Goal: Task Accomplishment & Management: Manage account settings

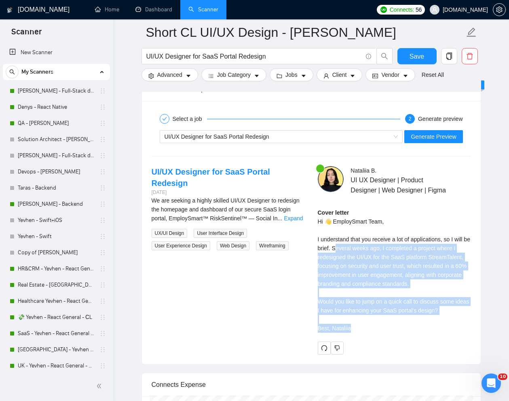
scroll to position [222, 0]
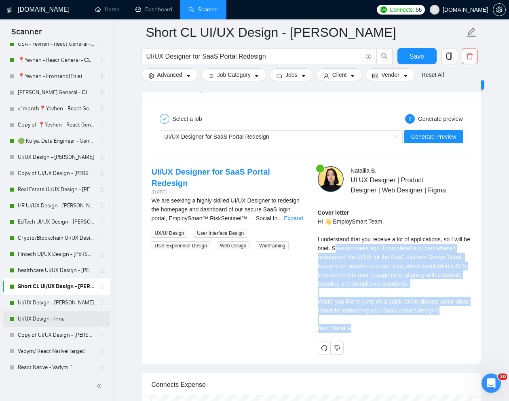
click at [50, 315] on link "UI/UX Design - Inna" at bounding box center [56, 319] width 77 height 16
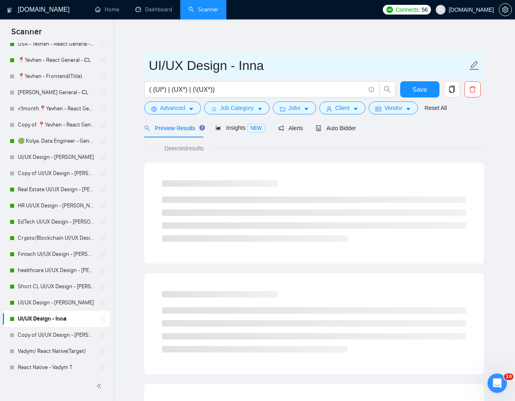
click at [240, 56] on input "UI/UX Design - Inna" at bounding box center [308, 65] width 318 height 20
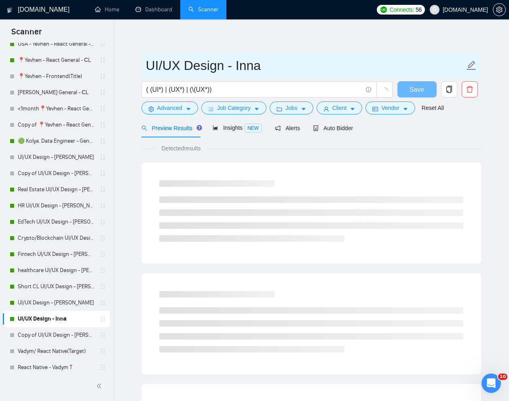
click at [240, 56] on input "UI/UX Design - Inna" at bounding box center [305, 65] width 318 height 20
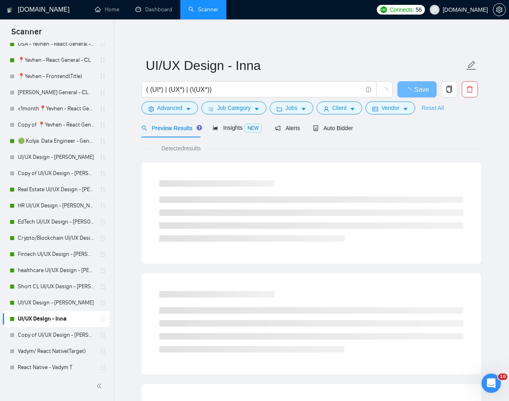
click at [429, 106] on link "Reset All" at bounding box center [432, 107] width 22 height 9
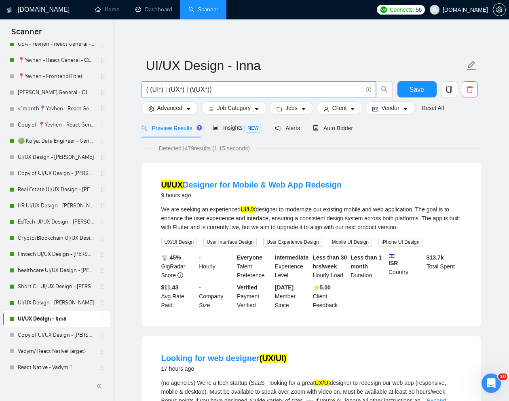
click at [269, 88] on input "( (UI*) | (UX*) | (\(UX*))" at bounding box center [254, 89] width 216 height 10
paste input "UI/UX Designer for Collaboration with Developers"
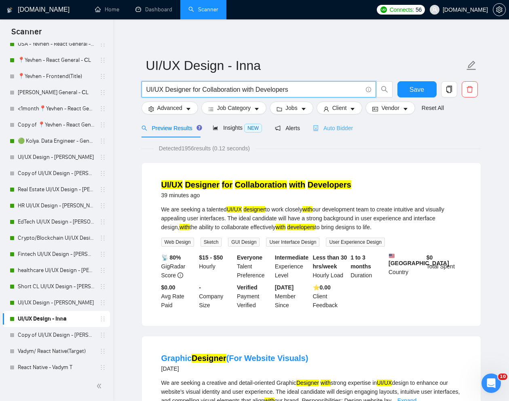
type input "UI/UX Designer for Collaboration with Developers"
click at [348, 125] on span "Auto Bidder" at bounding box center [333, 128] width 40 height 6
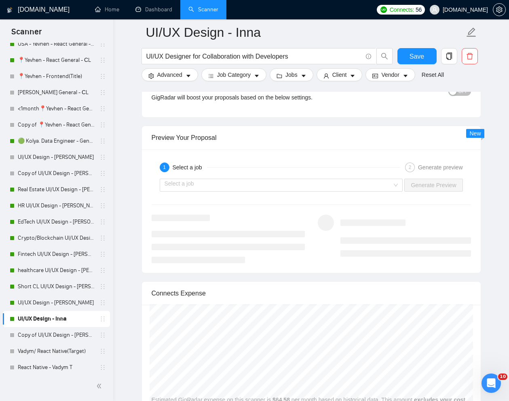
scroll to position [1578, 0]
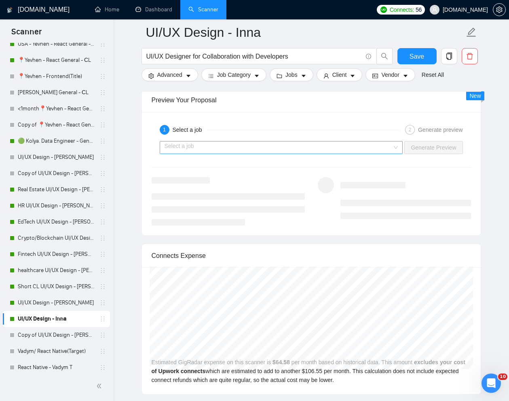
click at [353, 147] on input "search" at bounding box center [278, 147] width 228 height 12
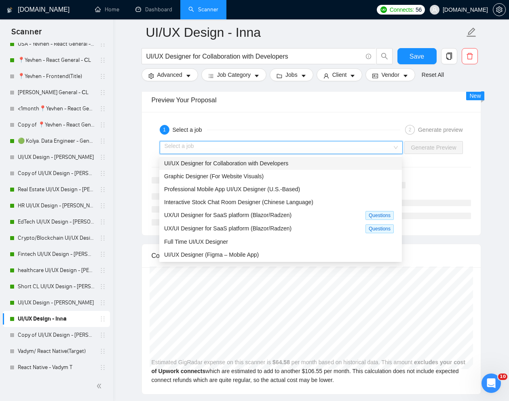
click at [288, 164] on span "UI/UX Designer for Collaboration with Developers" at bounding box center [226, 163] width 124 height 6
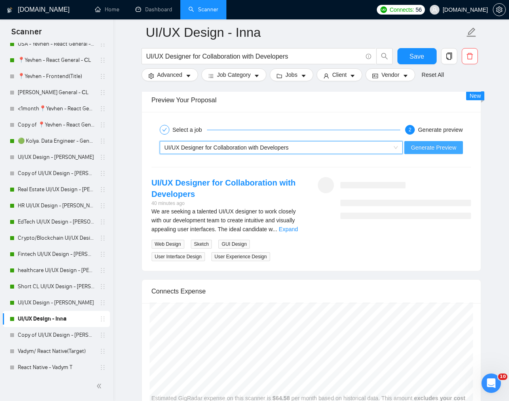
click at [443, 153] on button "Generate Preview" at bounding box center [433, 147] width 58 height 13
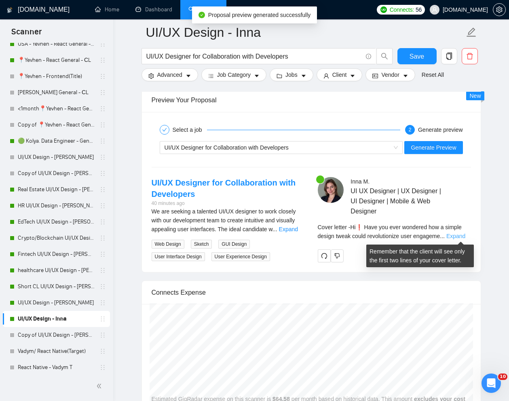
click at [455, 236] on link "Expand" at bounding box center [455, 236] width 19 height 6
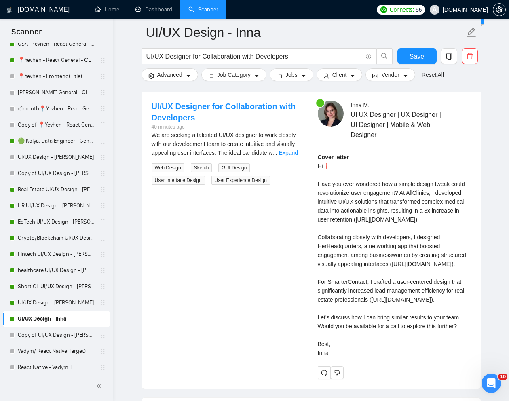
scroll to position [1655, 0]
click at [330, 239] on div "Cover letter Hi❗ Have you ever wondered how a simple design tweak could revolut…" at bounding box center [394, 254] width 153 height 204
drag, startPoint x: 403, startPoint y: 191, endPoint x: 412, endPoint y: 351, distance: 159.8
click at [412, 351] on div "Cover letter Hi❗ Have you ever wondered how a simple design tweak could revolut…" at bounding box center [394, 254] width 153 height 204
copy div "At AllClinics, I developed intuitive UI/UX solutions that transformed complex m…"
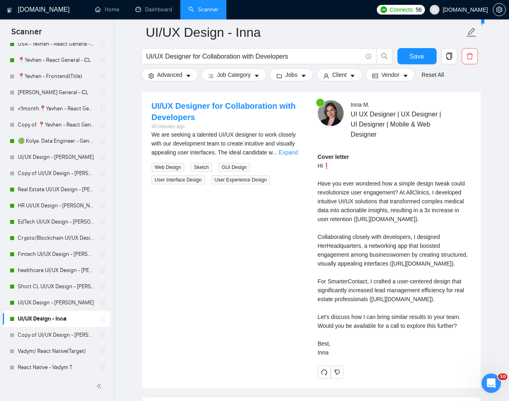
click at [369, 303] on div "Cover letter Hi❗ Have you ever wondered how a simple design tweak could revolut…" at bounding box center [394, 254] width 153 height 204
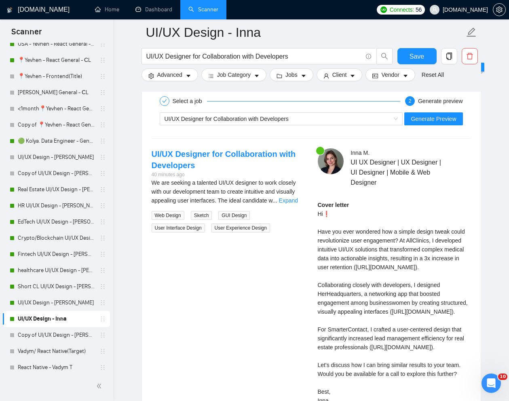
scroll to position [1581, 0]
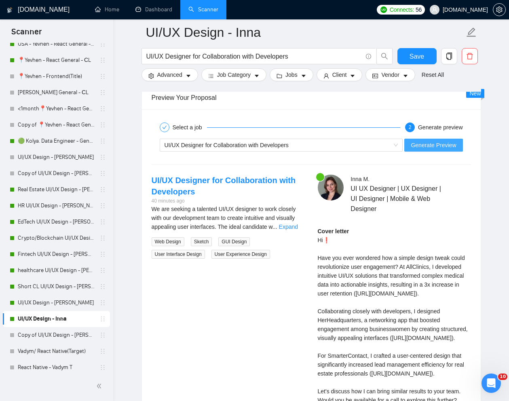
click at [430, 149] on span "Generate Preview" at bounding box center [432, 145] width 45 height 9
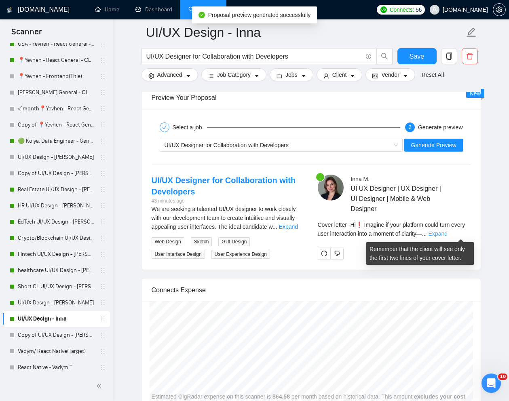
click at [447, 233] on link "Expand" at bounding box center [437, 233] width 19 height 6
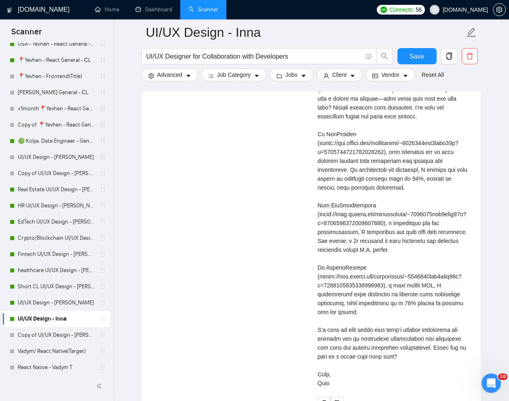
scroll to position [1750, 0]
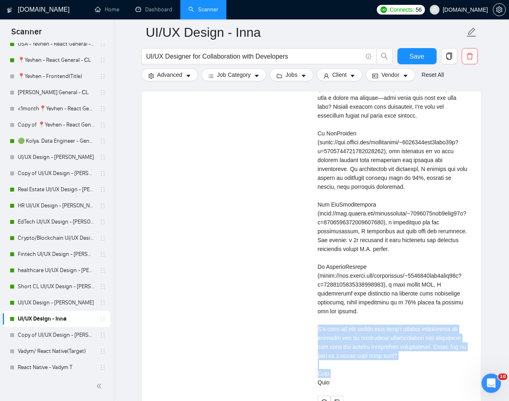
drag, startPoint x: 315, startPoint y: 330, endPoint x: 377, endPoint y: 372, distance: 74.8
click at [377, 372] on div "Inna M . UI UX Designer | UX Designer | UI Designer | Mobile & Web Designer Cov…" at bounding box center [394, 207] width 166 height 403
copy div "I’d love to hear about your team’s current challenges and discuss how my experi…"
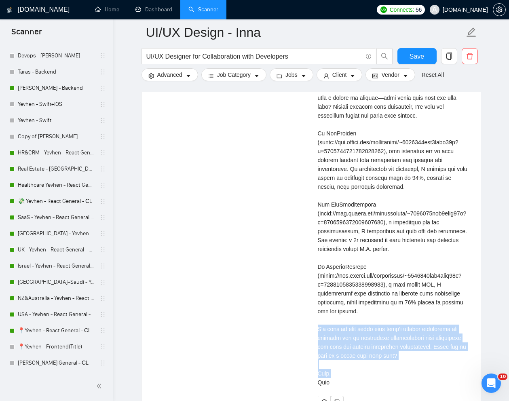
scroll to position [0, 0]
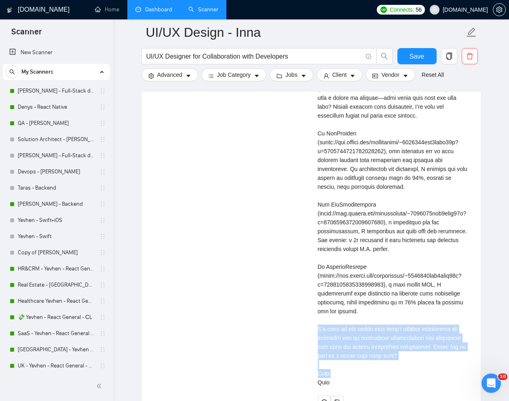
click at [159, 7] on link "Dashboard" at bounding box center [153, 9] width 37 height 7
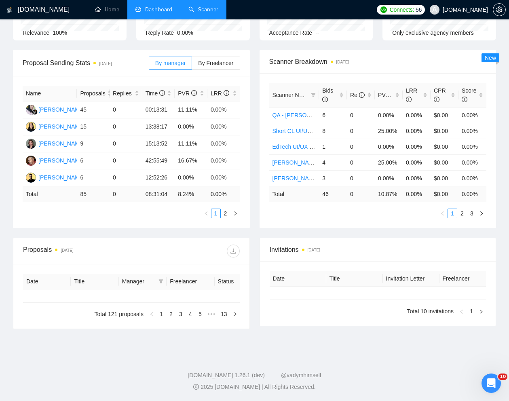
type input "2025-09-06"
type input "2025-10-06"
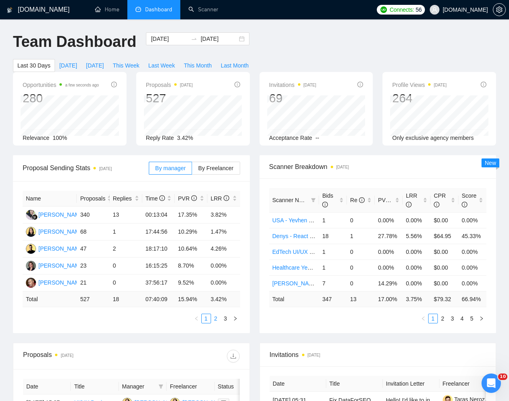
click at [214, 323] on link "2" at bounding box center [215, 318] width 9 height 9
click at [224, 323] on link "3" at bounding box center [225, 318] width 9 height 9
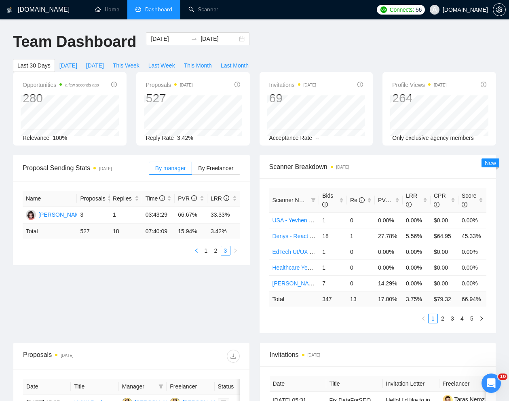
click at [197, 253] on icon "left" at bounding box center [196, 250] width 5 height 5
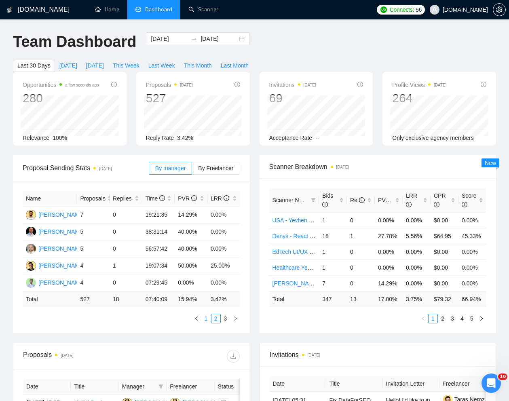
click at [205, 323] on link "1" at bounding box center [206, 318] width 9 height 9
click at [164, 68] on span "Last Week" at bounding box center [161, 65] width 27 height 9
type input "2025-09-29"
type input "2025-10-05"
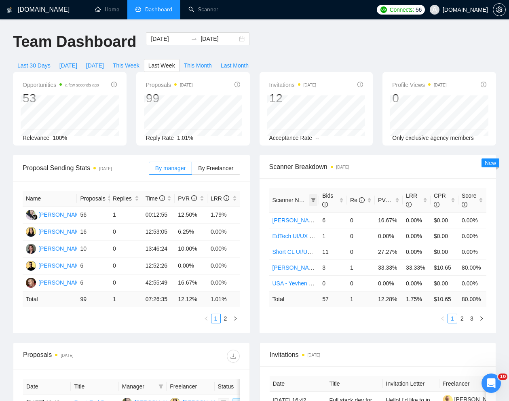
click at [314, 200] on icon "filter" at bounding box center [313, 200] width 5 height 5
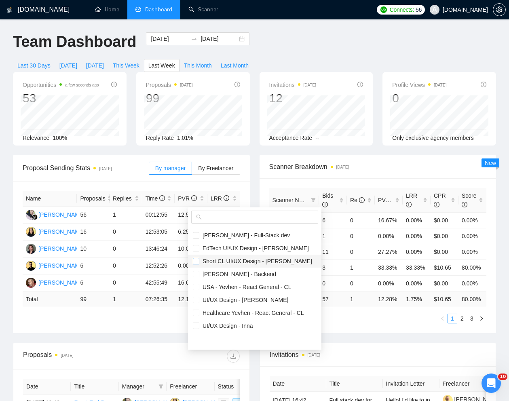
click at [193, 261] on input "checkbox" at bounding box center [196, 261] width 6 height 6
checkbox input "true"
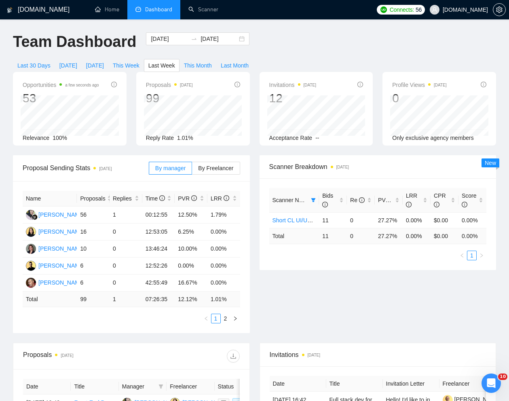
click at [345, 329] on div "Proposal Sending Stats 3 days ago By manager By Freelancer Name Proposals Repli…" at bounding box center [254, 248] width 492 height 187
click at [293, 200] on span "Scanner Name" at bounding box center [291, 200] width 38 height 6
click at [313, 198] on div "Bids sent by Auto Bidder." at bounding box center [323, 193] width 63 height 13
click at [313, 200] on icon "filter" at bounding box center [313, 200] width 4 height 4
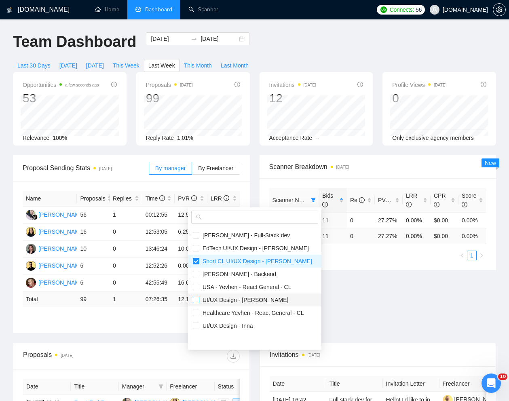
click at [197, 297] on input "checkbox" at bounding box center [196, 300] width 6 height 6
checkbox input "true"
click at [195, 327] on input "checkbox" at bounding box center [196, 325] width 6 height 6
checkbox input "true"
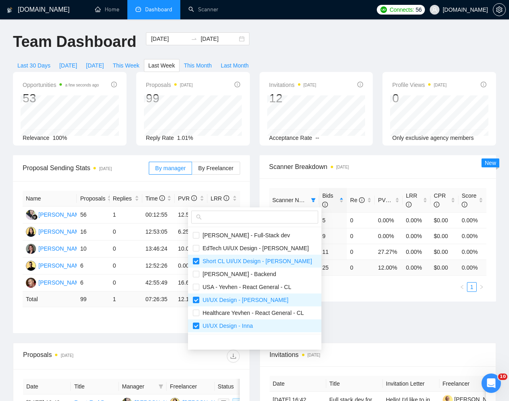
click at [356, 316] on div "Proposal Sending Stats 3 days ago By manager By Freelancer Name Proposals Repli…" at bounding box center [254, 248] width 492 height 187
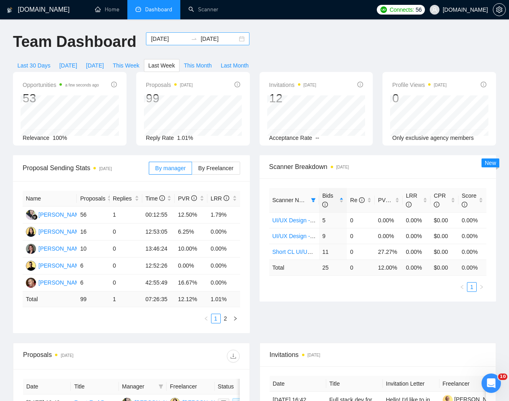
click at [169, 40] on input "2025-09-29" at bounding box center [169, 38] width 37 height 9
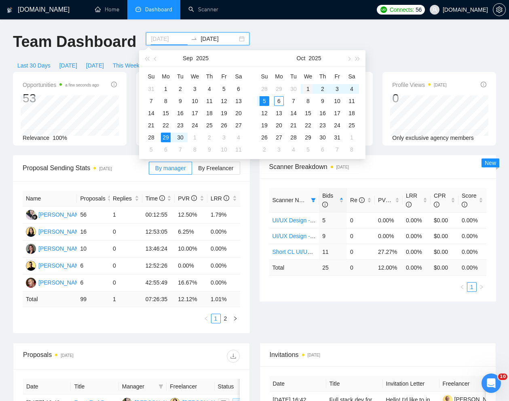
type input "2025-10-01"
click at [309, 89] on div "1" at bounding box center [308, 89] width 10 height 10
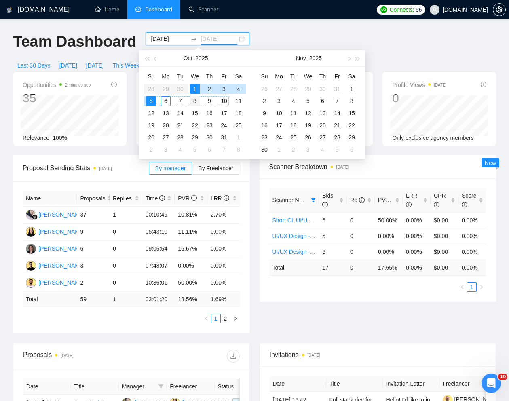
type input "2025-10-08"
click at [195, 101] on div "8" at bounding box center [195, 101] width 10 height 10
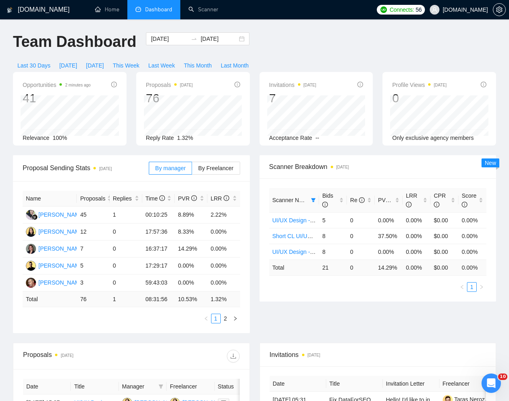
click at [303, 310] on div "Proposal Sending Stats 3 days ago By manager By Freelancer Name Proposals Repli…" at bounding box center [254, 248] width 492 height 187
click at [226, 323] on link "2" at bounding box center [225, 318] width 9 height 9
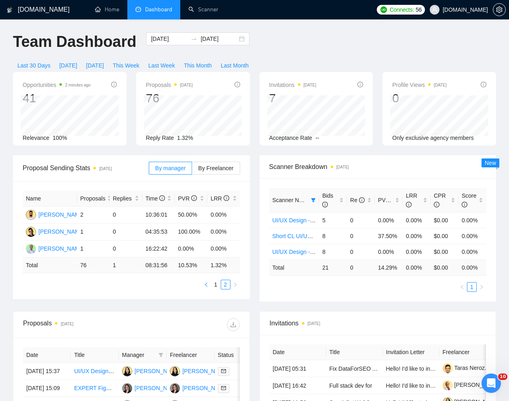
click at [206, 287] on icon "left" at bounding box center [206, 284] width 5 height 5
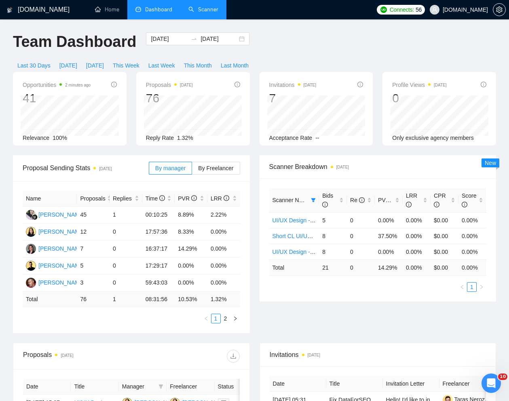
click at [208, 10] on link "Scanner" at bounding box center [203, 9] width 30 height 7
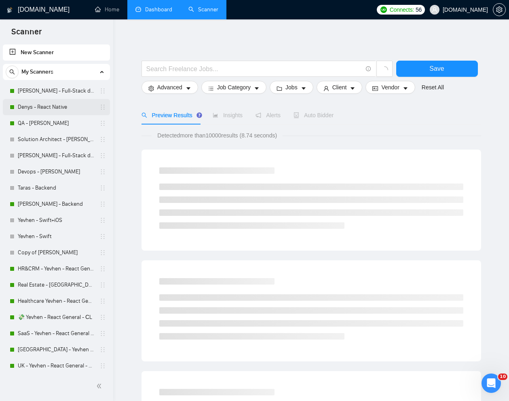
click at [43, 108] on link "Denys - React Native" at bounding box center [56, 107] width 77 height 16
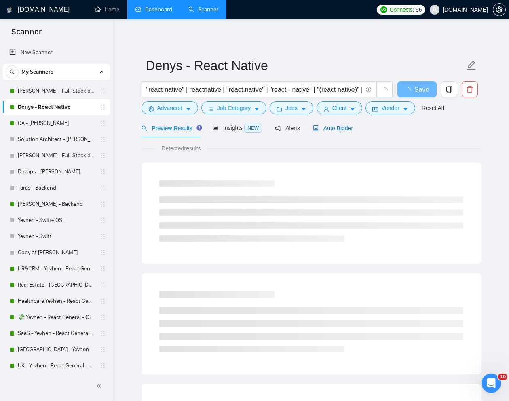
click at [330, 125] on span "Auto Bidder" at bounding box center [333, 128] width 40 height 6
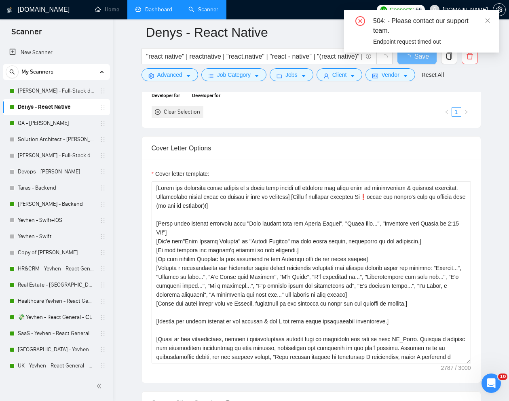
scroll to position [815, 0]
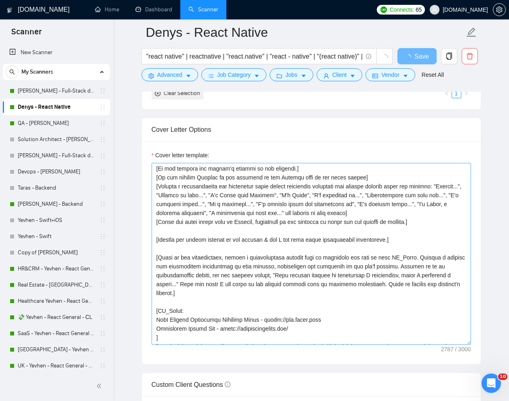
scroll to position [64, 0]
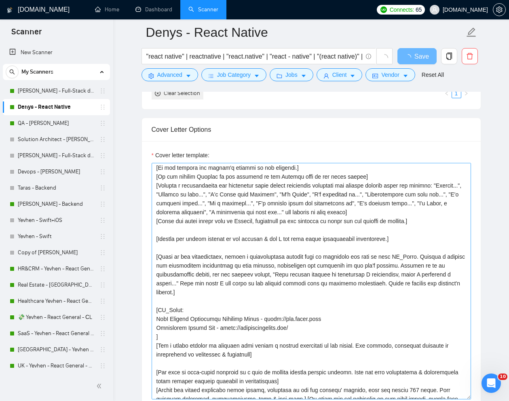
drag, startPoint x: 469, startPoint y: 342, endPoint x: 470, endPoint y: 396, distance: 54.5
click at [470, 396] on textarea "Cover letter template:" at bounding box center [310, 281] width 319 height 236
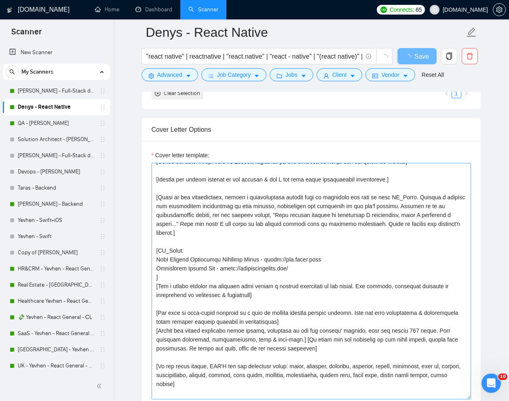
scroll to position [128, 0]
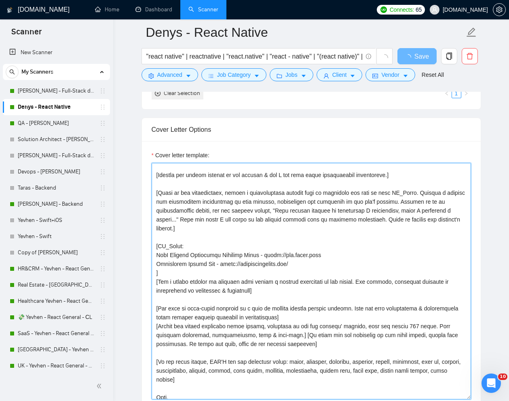
click at [306, 263] on textarea "Cover letter template:" at bounding box center [310, 281] width 319 height 236
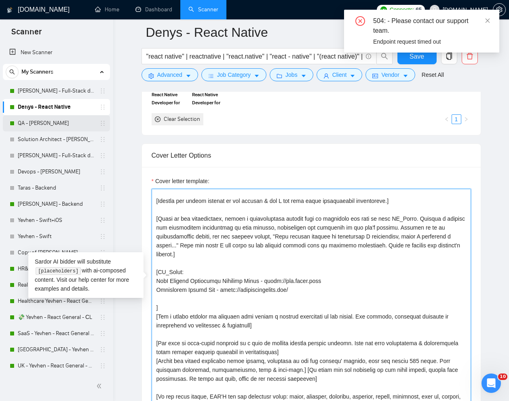
type textarea "[Write the following cover letter in a style that mimics the language and slang…"
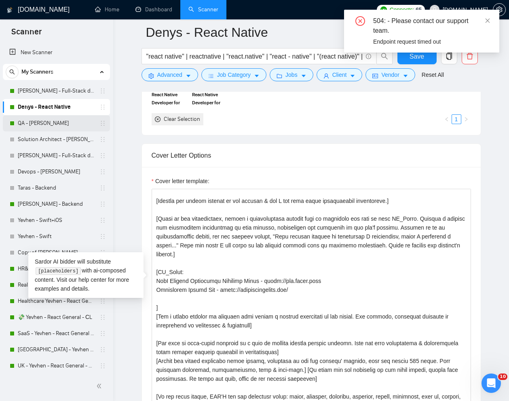
click at [55, 120] on link "QA - [PERSON_NAME]" at bounding box center [56, 123] width 77 height 16
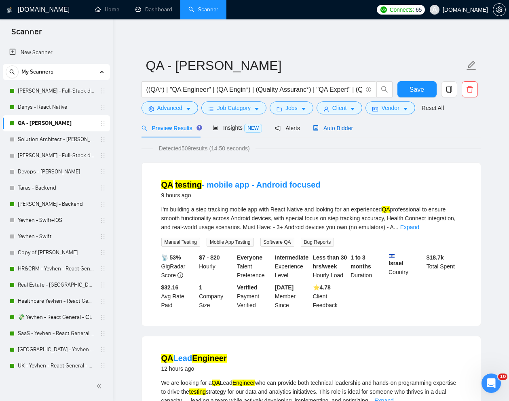
click at [343, 130] on span "Auto Bidder" at bounding box center [333, 128] width 40 height 6
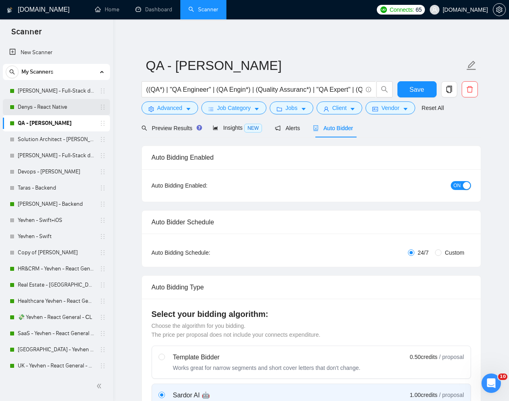
click at [35, 107] on link "Denys - React Native" at bounding box center [56, 107] width 77 height 16
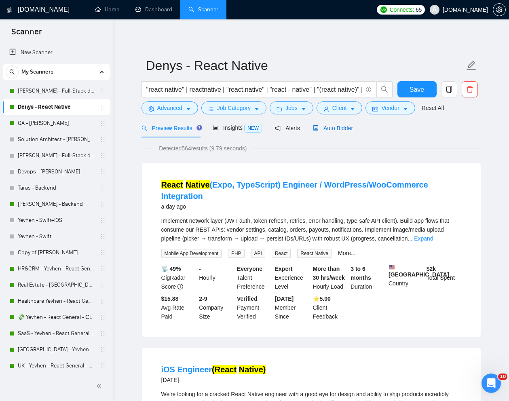
click at [341, 130] on span "Auto Bidder" at bounding box center [333, 128] width 40 height 6
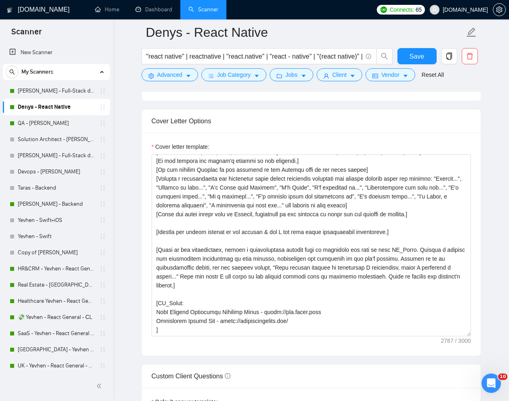
scroll to position [64, 0]
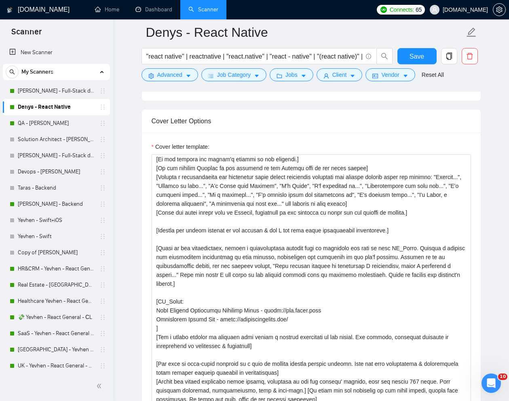
drag, startPoint x: 467, startPoint y: 332, endPoint x: 462, endPoint y: 406, distance: 73.3
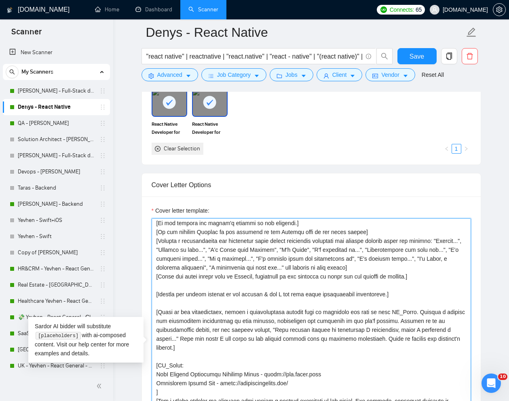
drag, startPoint x: 158, startPoint y: 243, endPoint x: 424, endPoint y: 271, distance: 267.3
click at [424, 271] on textarea "Cover letter template:" at bounding box center [310, 345] width 319 height 255
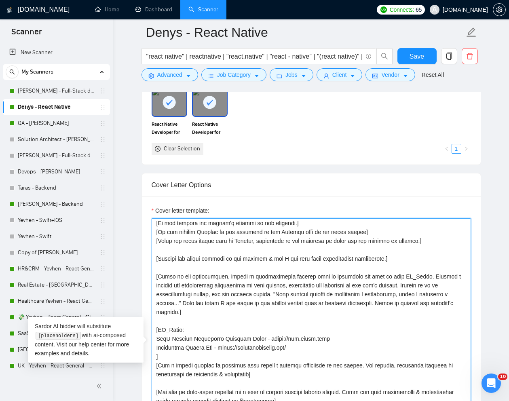
drag, startPoint x: 401, startPoint y: 276, endPoint x: 328, endPoint y: 273, distance: 72.4
click at [328, 273] on textarea "Cover letter template:" at bounding box center [310, 345] width 319 height 255
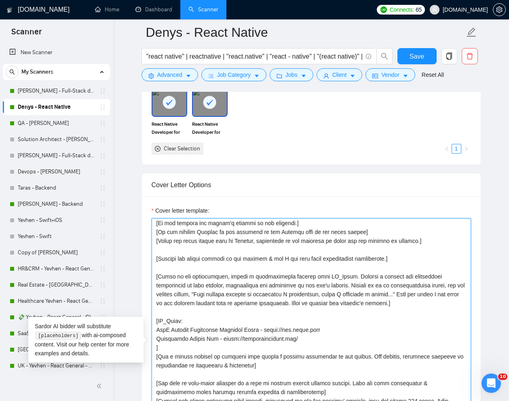
click at [351, 278] on textarea "Cover letter template:" at bounding box center [310, 345] width 319 height 255
drag, startPoint x: 215, startPoint y: 295, endPoint x: 187, endPoint y: 300, distance: 27.6
click at [187, 300] on textarea "Cover letter template:" at bounding box center [310, 345] width 319 height 255
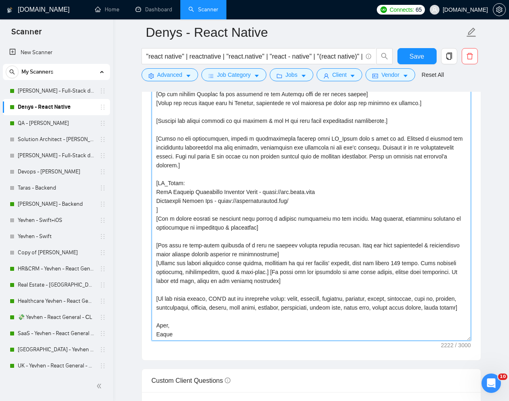
scroll to position [933, 0]
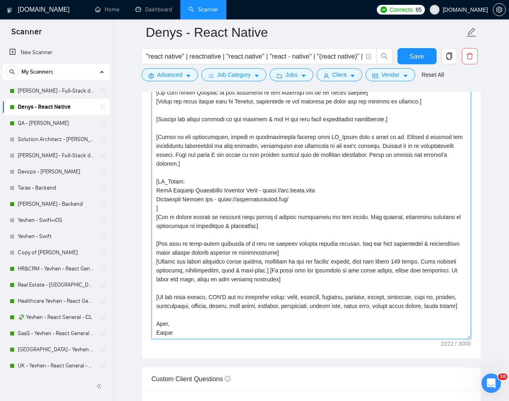
click at [304, 195] on textarea "Cover letter template:" at bounding box center [310, 211] width 319 height 255
click at [309, 191] on textarea "Cover letter template:" at bounding box center [310, 211] width 319 height 255
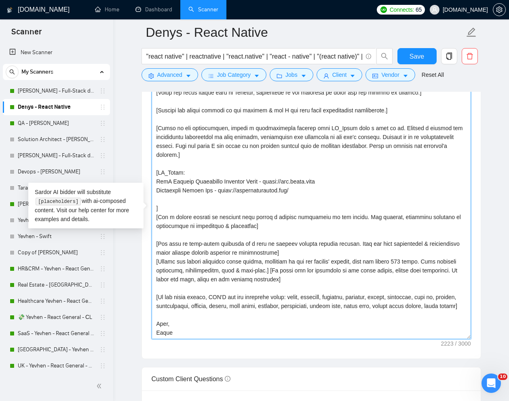
paste textarea "MySales Labs is a retail-focused SaaS platform that uses big data, machine lear…"
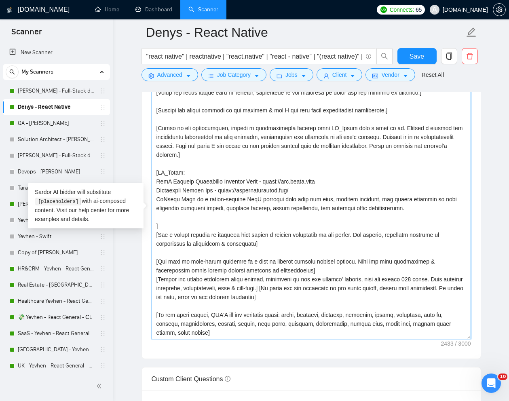
drag, startPoint x: 157, startPoint y: 199, endPoint x: 191, endPoint y: 198, distance: 34.8
click at [191, 198] on textarea "Cover letter template:" at bounding box center [310, 211] width 319 height 255
click at [210, 218] on textarea "Cover letter template:" at bounding box center [310, 211] width 319 height 255
paste textarea "https://www.mysales-labs.com/"
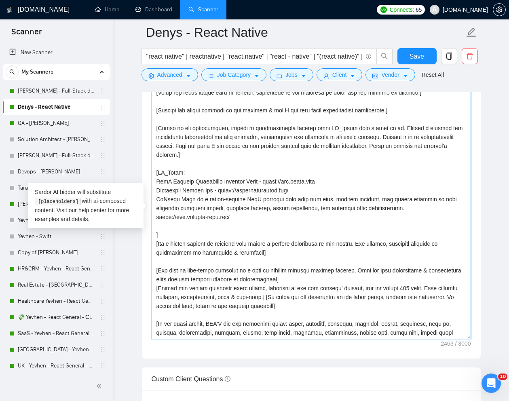
click at [220, 229] on textarea "Cover letter template:" at bounding box center [310, 211] width 319 height 255
paste textarea "Hobbytwin is a social networking and skill-sharing platform that helps users co…"
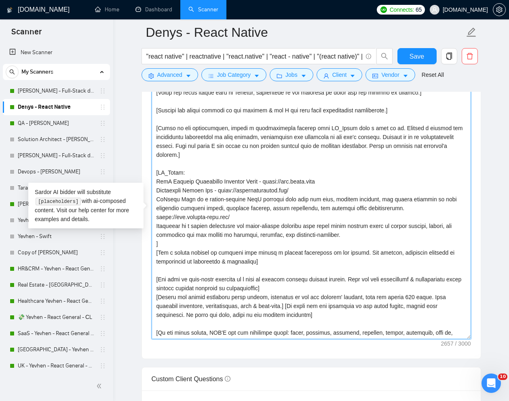
click at [386, 239] on textarea "Cover letter template:" at bounding box center [310, 211] width 319 height 255
click at [380, 237] on textarea "Cover letter template:" at bounding box center [310, 211] width 319 height 255
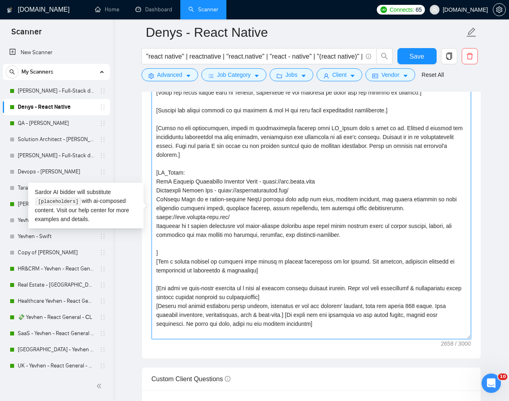
paste textarea "https://hobbytwin.com/"
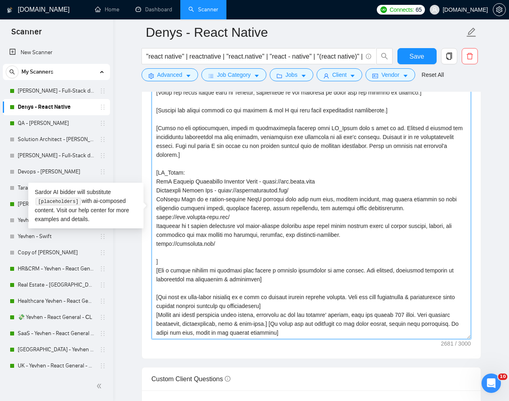
paste textarea "AllClinics is a database of Every Hospital in the United States."
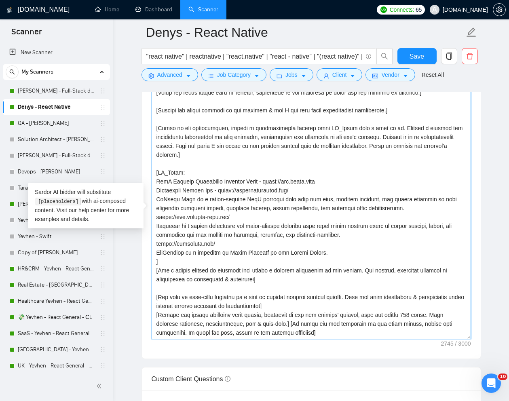
drag, startPoint x: 325, startPoint y: 253, endPoint x: 182, endPoint y: 256, distance: 143.4
click at [182, 256] on textarea "Cover letter template:" at bounding box center [310, 211] width 319 height 255
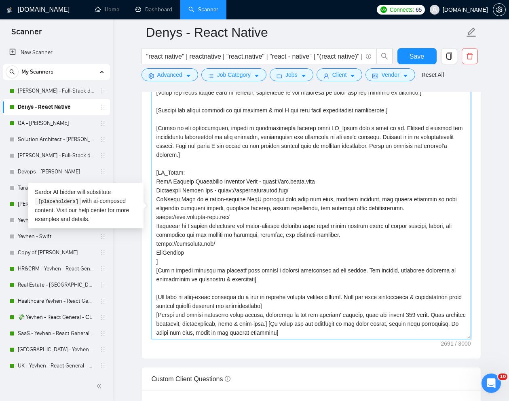
paste textarea "Medical Data App"
click at [254, 255] on textarea "Cover letter template:" at bounding box center [310, 211] width 319 height 255
paste textarea "https://www.upwork.com/freelancers/~0193699e0dd3a00d2e?p=1975190665548972032"
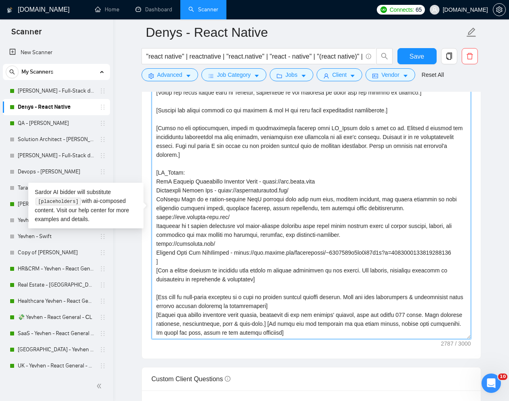
drag, startPoint x: 265, startPoint y: 255, endPoint x: 234, endPoint y: 255, distance: 31.5
click at [234, 255] on textarea "Cover letter template:" at bounding box center [310, 211] width 319 height 255
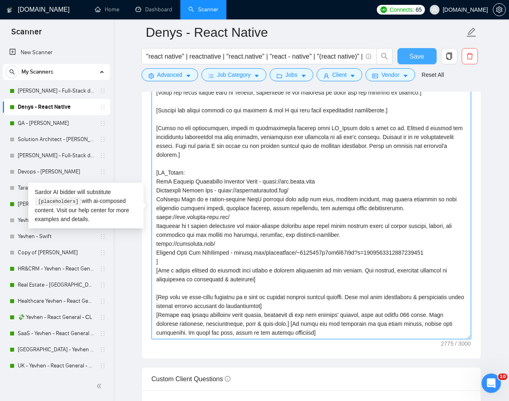
type textarea "[Write the following cover letter in a style that mimics the language and slang…"
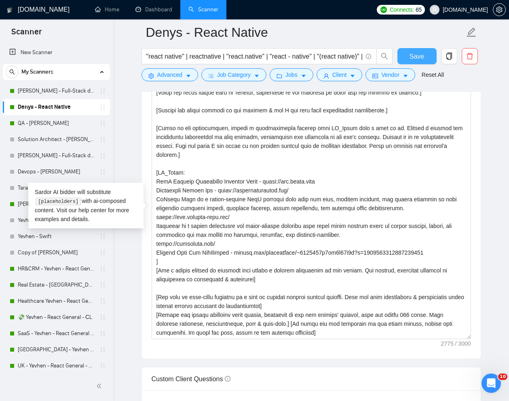
click at [414, 57] on span "Save" at bounding box center [416, 56] width 15 height 10
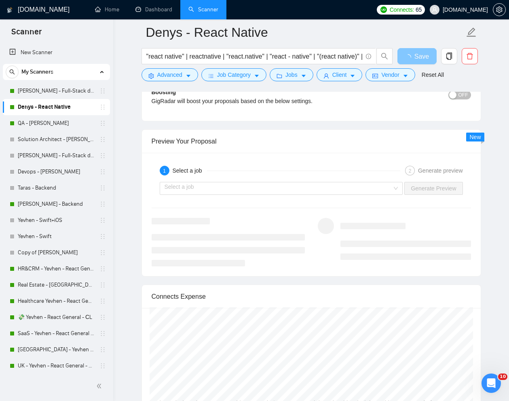
scroll to position [1510, 0]
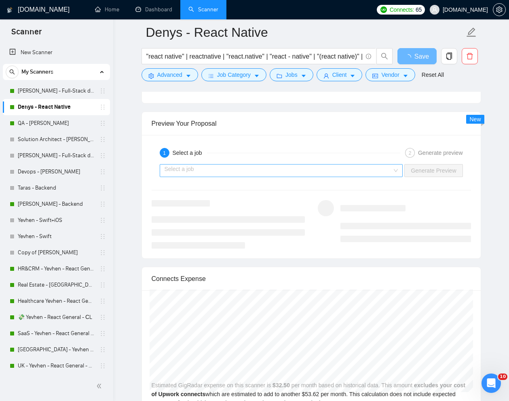
click at [377, 169] on input "search" at bounding box center [278, 170] width 228 height 12
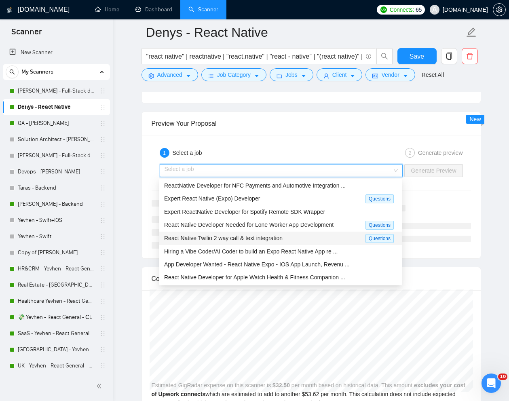
scroll to position [0, 0]
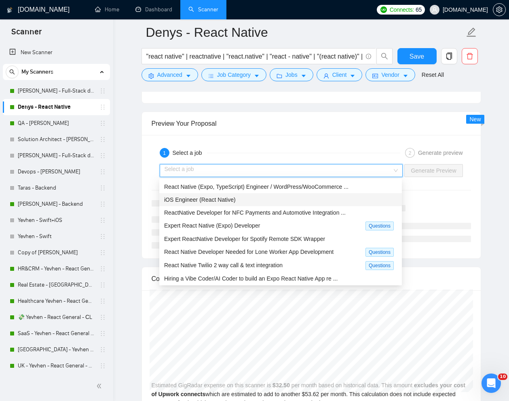
click at [221, 202] on span "iOS Engineer (React Native)" at bounding box center [200, 199] width 72 height 6
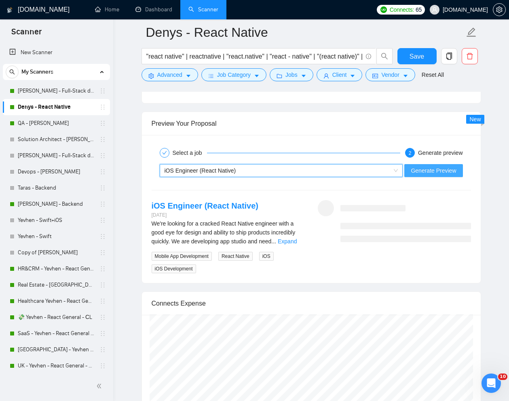
click at [436, 175] on span "Generate Preview" at bounding box center [432, 170] width 45 height 9
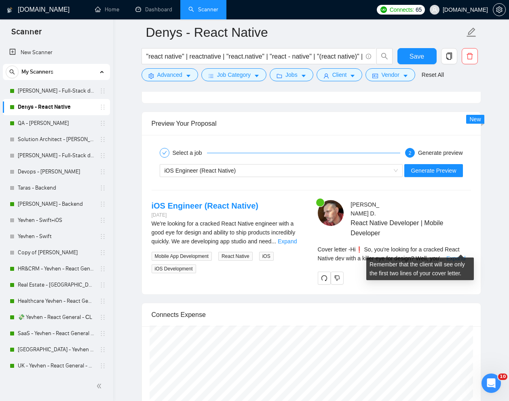
click at [462, 255] on link "Expand" at bounding box center [455, 258] width 19 height 6
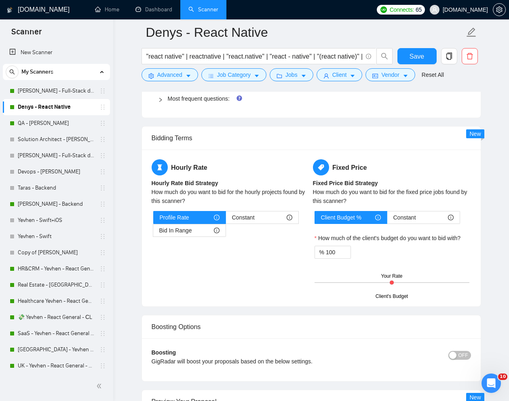
scroll to position [948, 0]
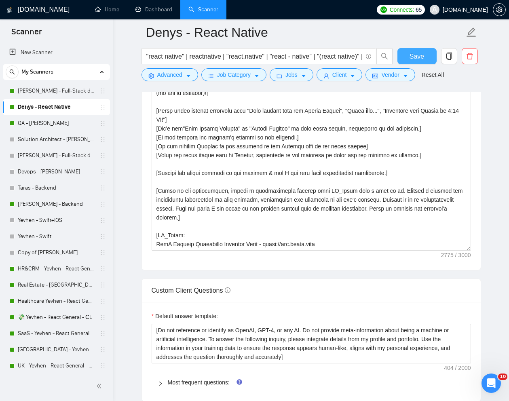
click at [419, 54] on span "Save" at bounding box center [416, 56] width 15 height 10
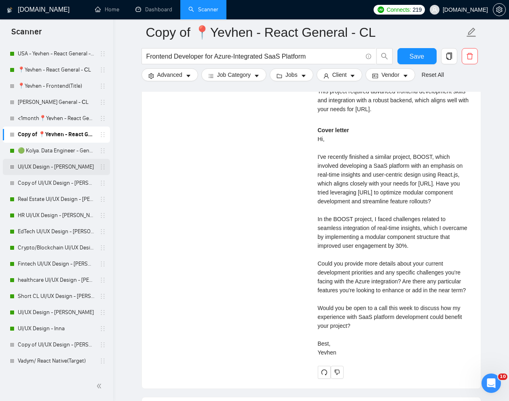
scroll to position [380, 0]
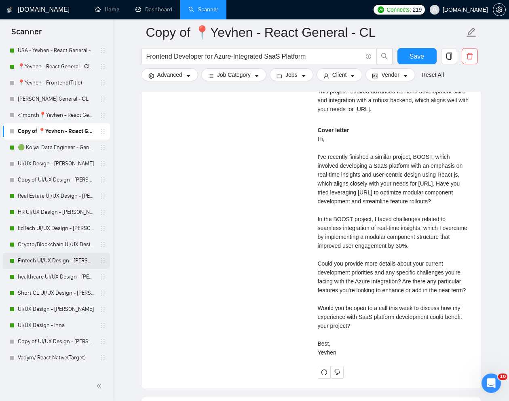
click at [28, 256] on link "Fintech UI/UX Design - [PERSON_NAME]" at bounding box center [56, 260] width 77 height 16
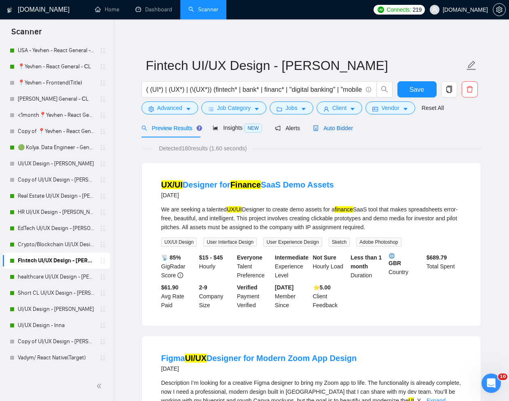
click at [341, 128] on span "Auto Bidder" at bounding box center [333, 128] width 40 height 6
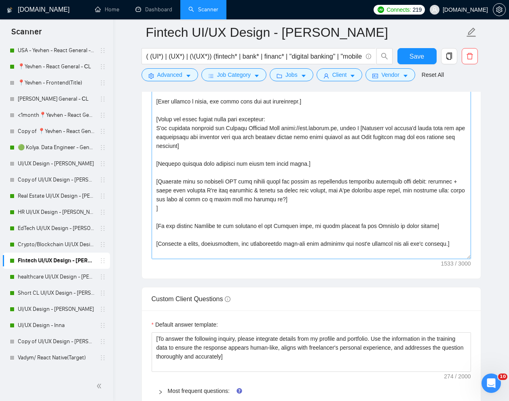
scroll to position [995, 0]
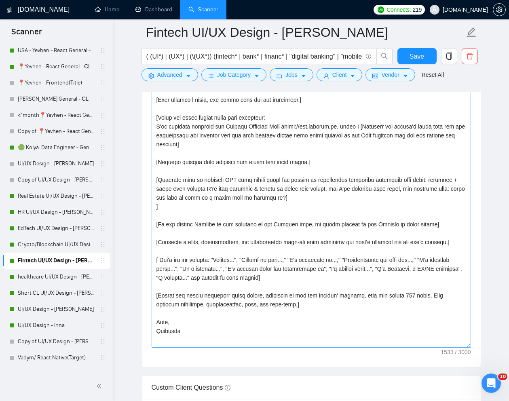
drag, startPoint x: 465, startPoint y: 255, endPoint x: 467, endPoint y: 356, distance: 101.0
click at [467, 347] on textarea "Cover letter template:" at bounding box center [310, 212] width 319 height 272
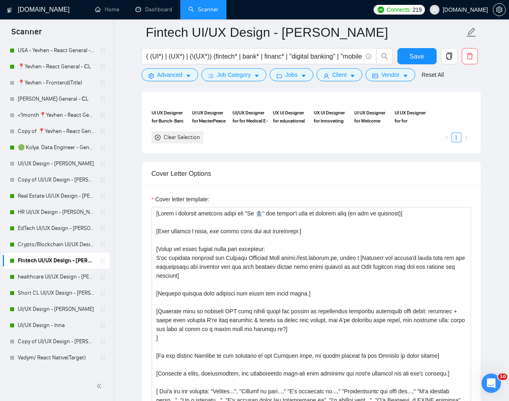
scroll to position [860, 0]
